Goal: Information Seeking & Learning: Learn about a topic

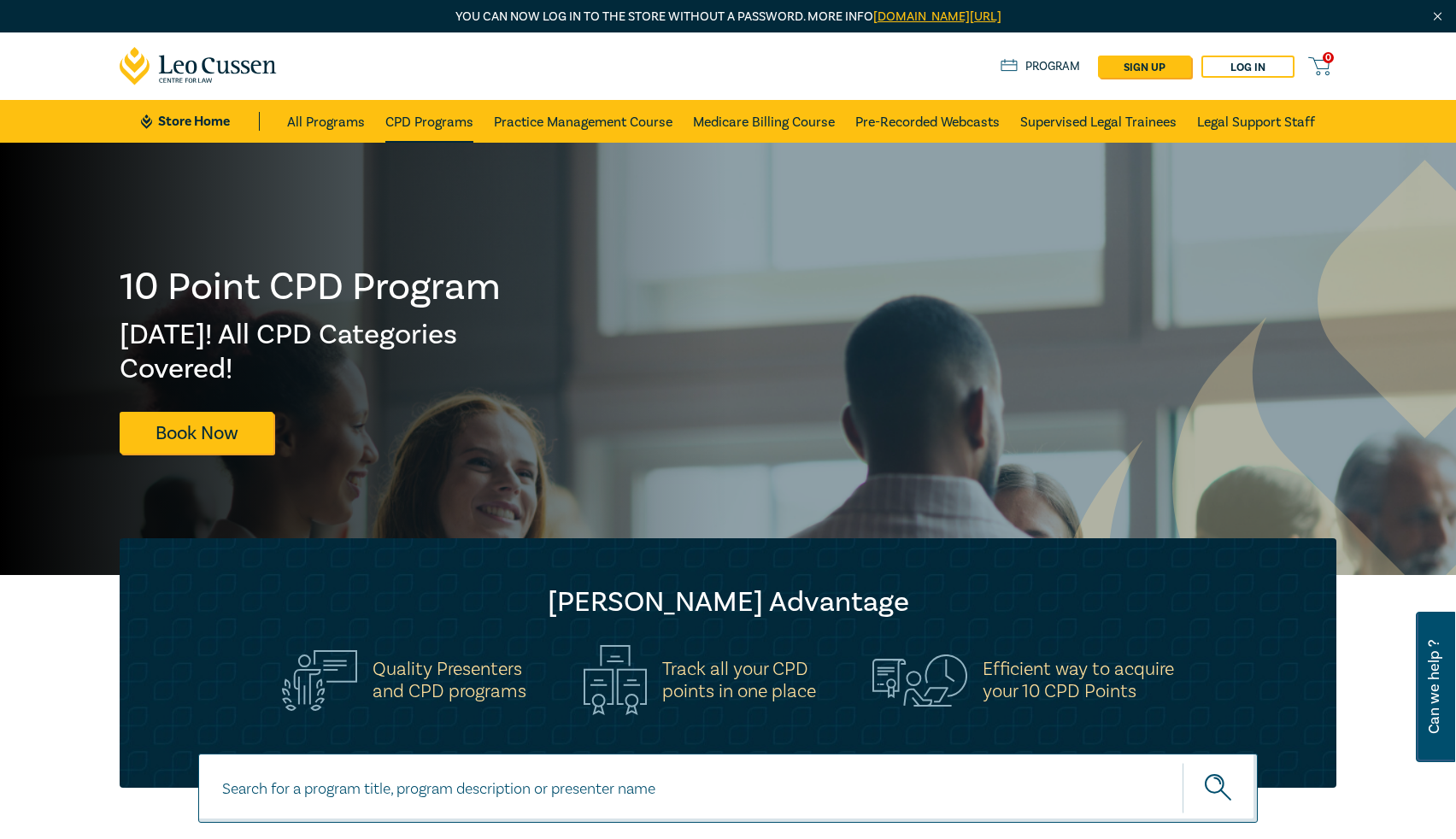
click at [435, 118] on link "CPD Programs" at bounding box center [429, 120] width 88 height 42
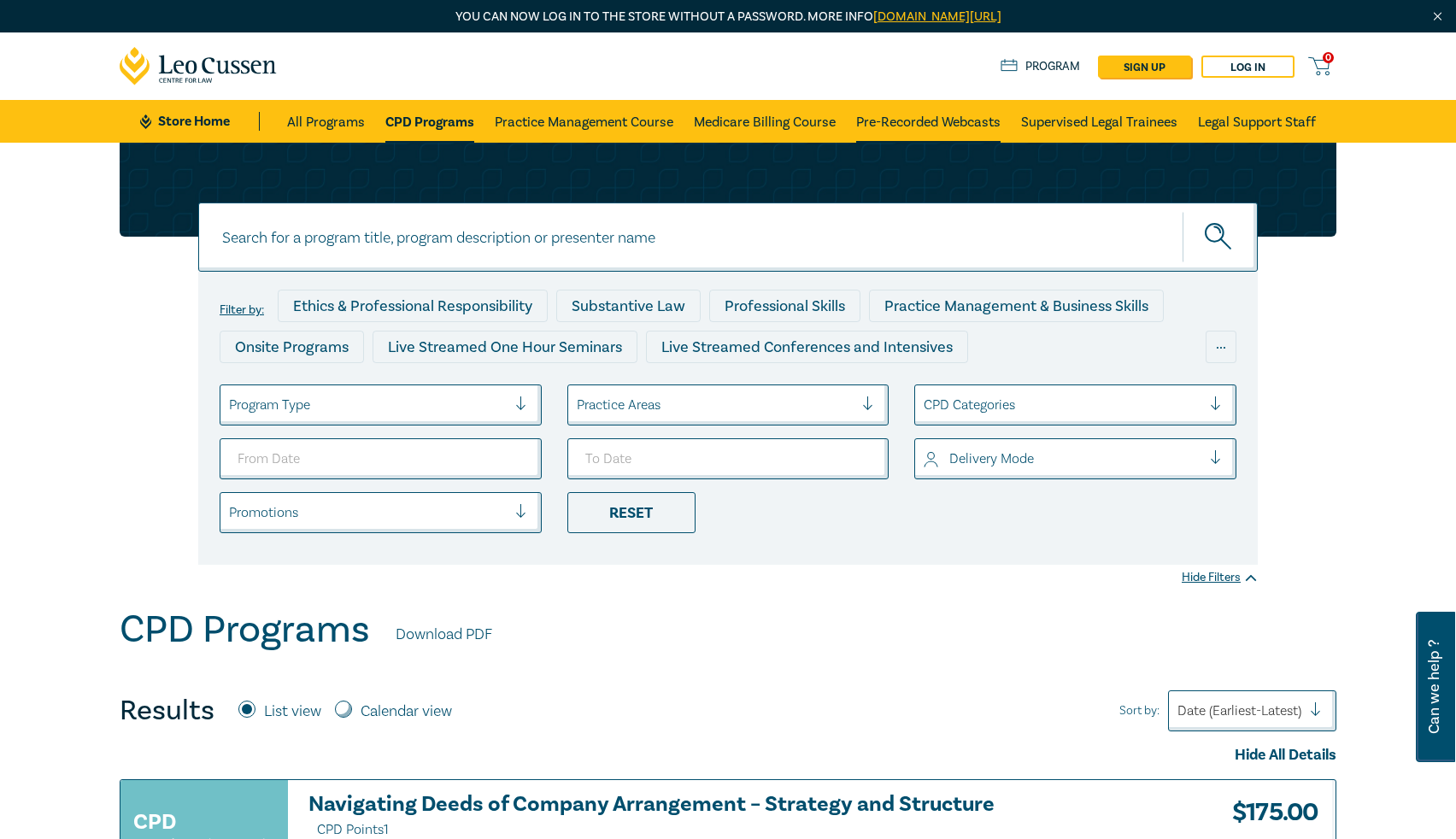
click at [920, 117] on link "Pre-Recorded Webcasts" at bounding box center [929, 120] width 144 height 42
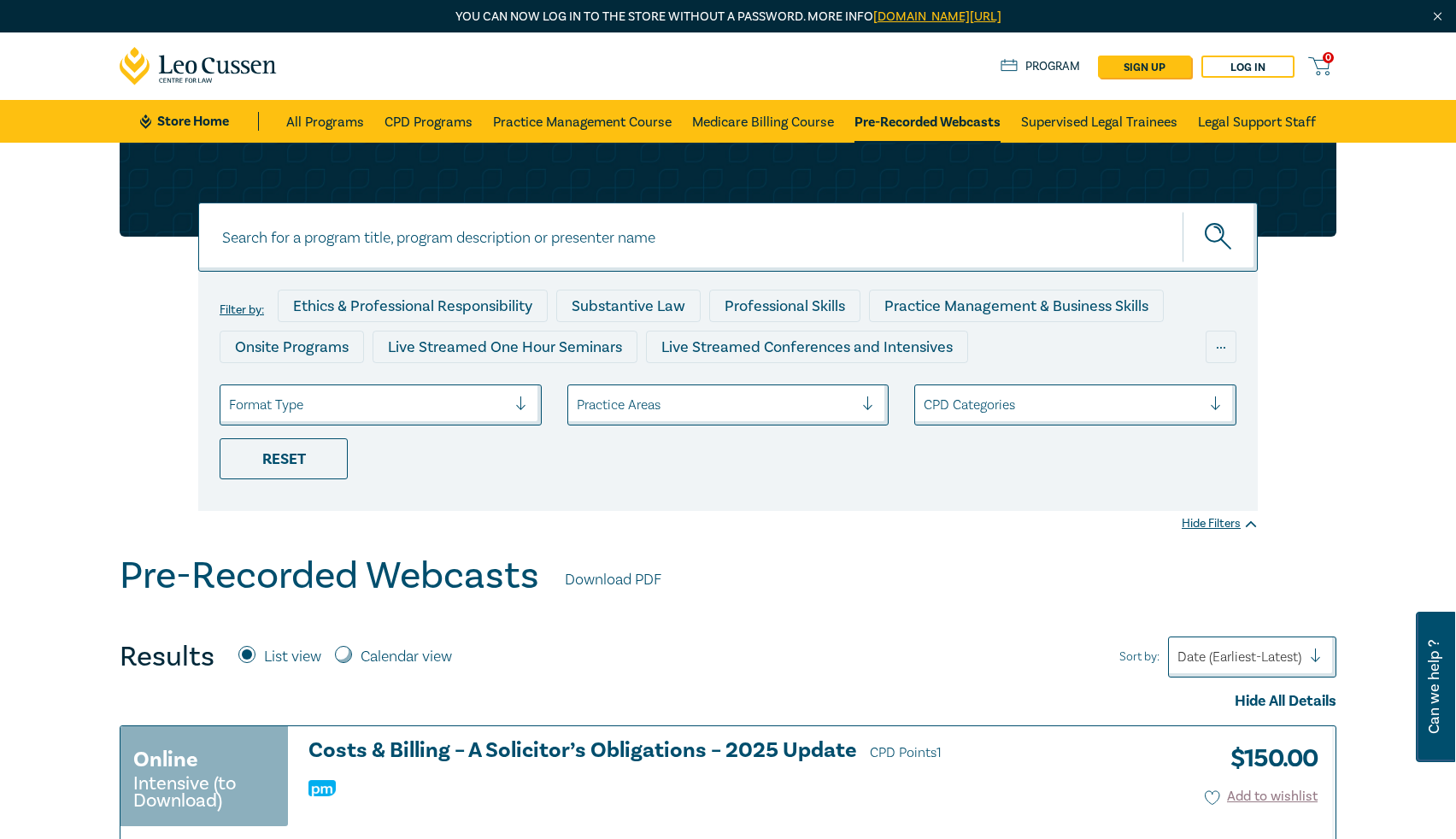
click at [609, 263] on input at bounding box center [728, 237] width 1060 height 69
paste input "Unfair Preference Claims and Claw Backs"
click at [302, 247] on input "Unfair Preference Claims and Claw Backs" at bounding box center [728, 237] width 1060 height 69
type input "Unfair Preference Claims and Claw Backs"
click at [1230, 246] on icon "submit" at bounding box center [1220, 238] width 30 height 30
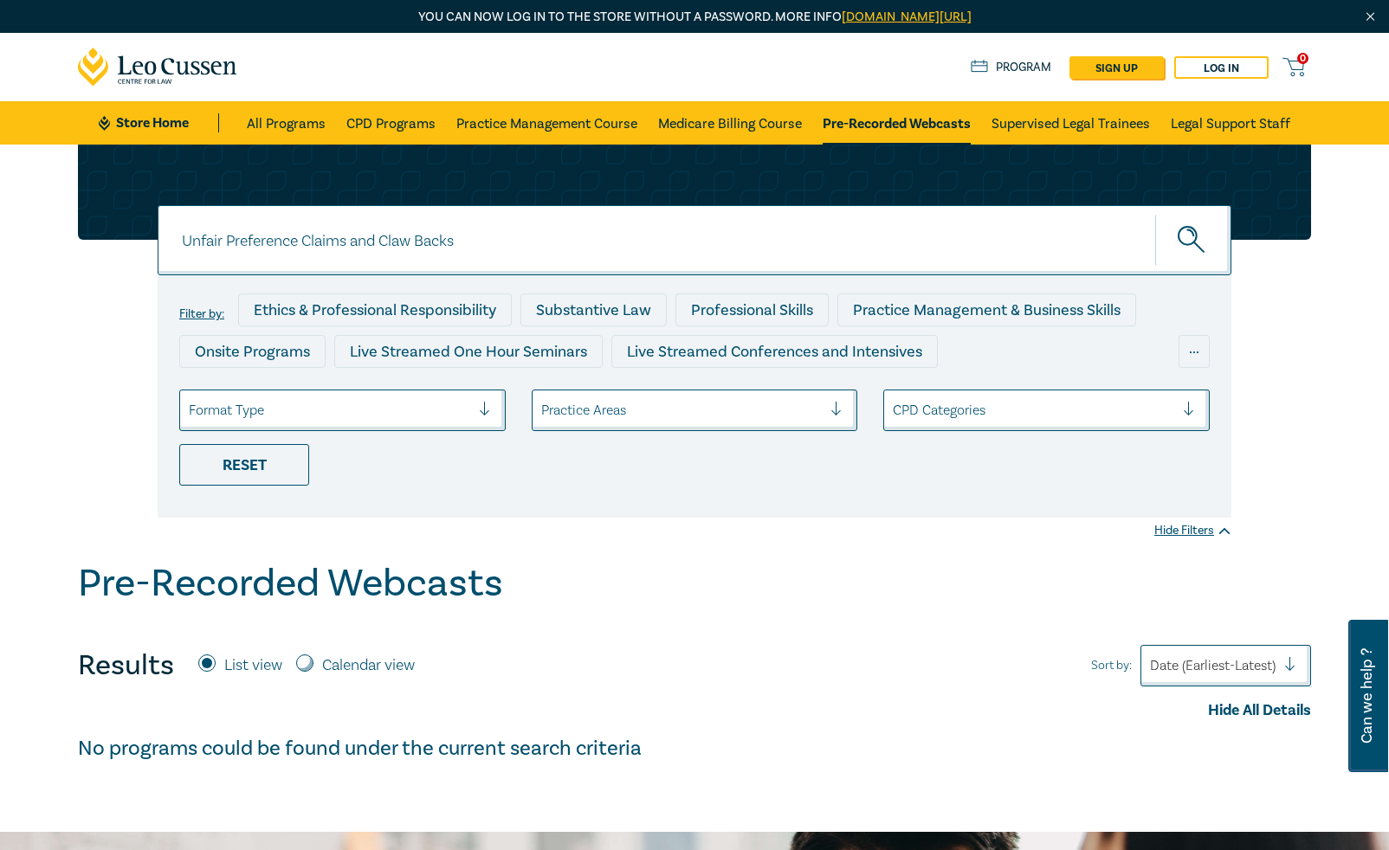
click at [292, 243] on input "Unfair Preference Claims and Claw Backs" at bounding box center [695, 240] width 1074 height 70
type input "Debt"
click at [1155, 214] on button "submit" at bounding box center [1193, 240] width 76 height 53
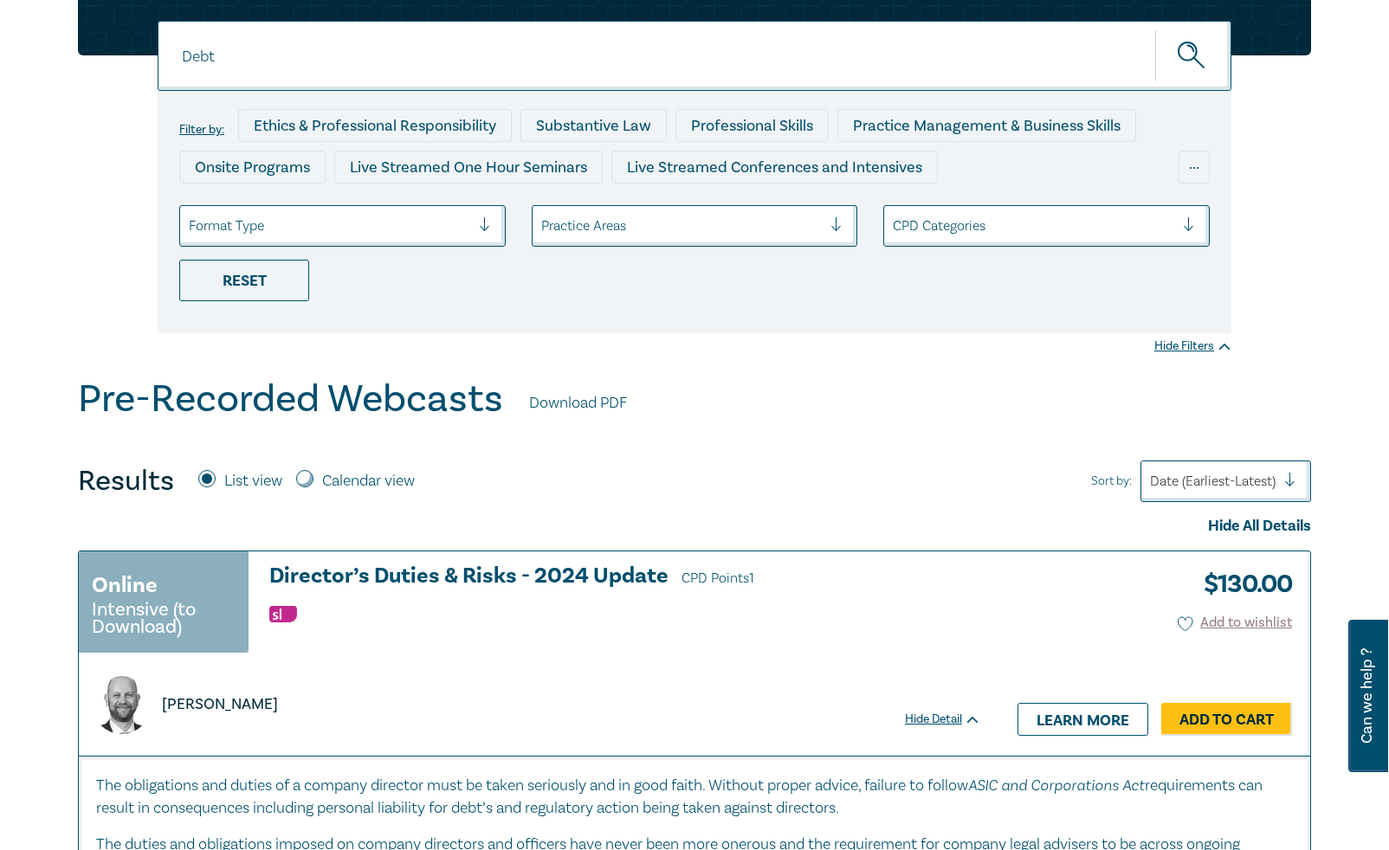
scroll to position [154, 0]
